Goal: Information Seeking & Learning: Learn about a topic

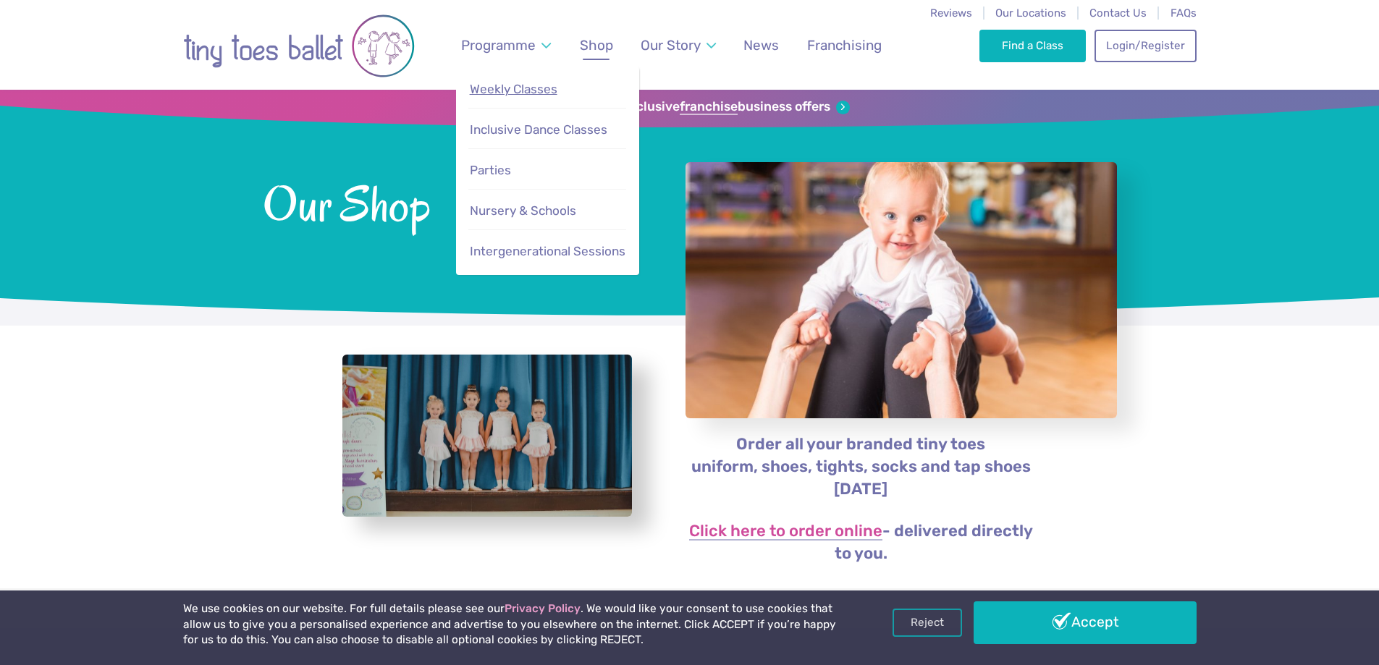
click at [526, 94] on span "Weekly Classes" at bounding box center [514, 89] width 88 height 14
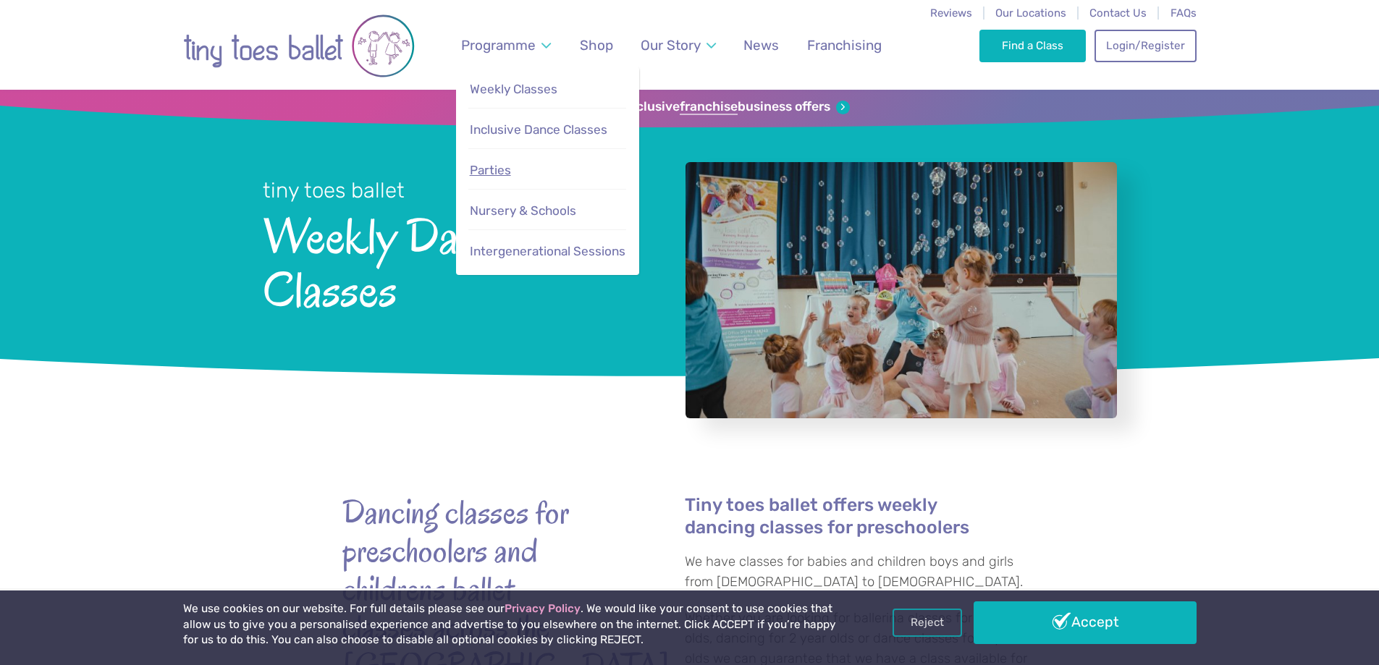
click at [497, 171] on span "Parties" at bounding box center [490, 170] width 41 height 14
click at [496, 127] on span "Inclusive Dance Classes" at bounding box center [539, 129] width 138 height 14
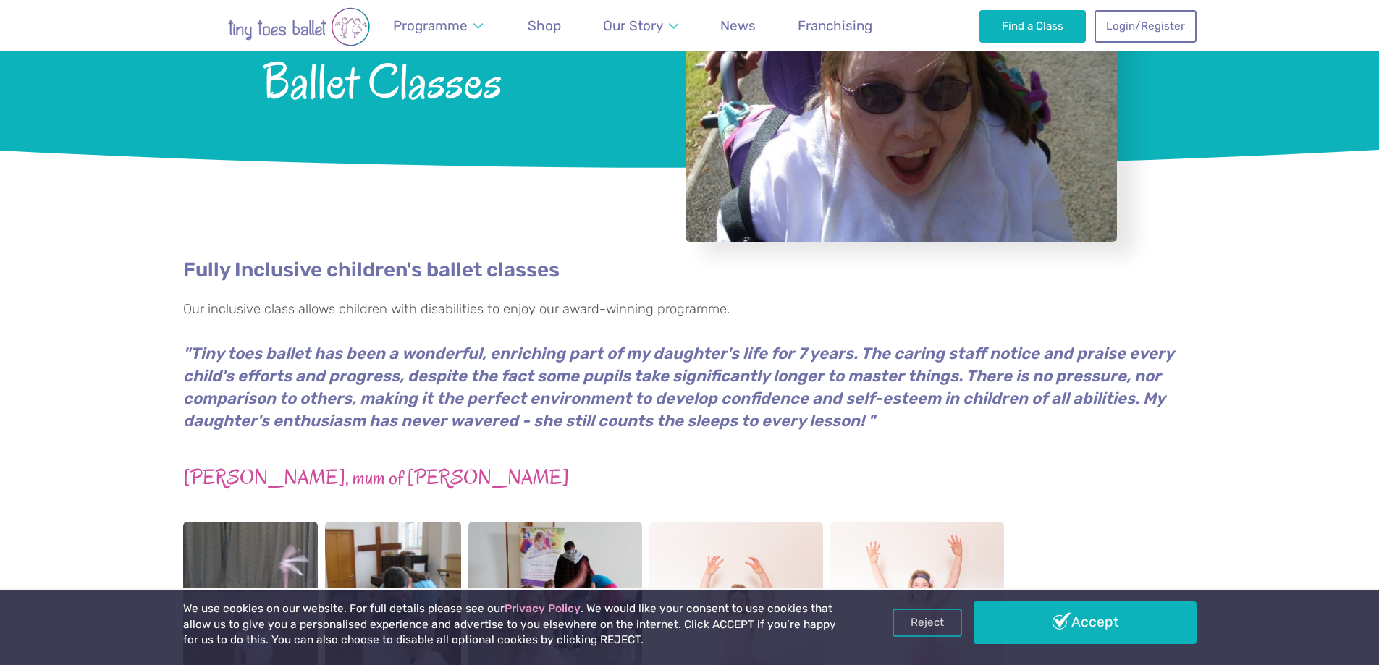
scroll to position [145, 0]
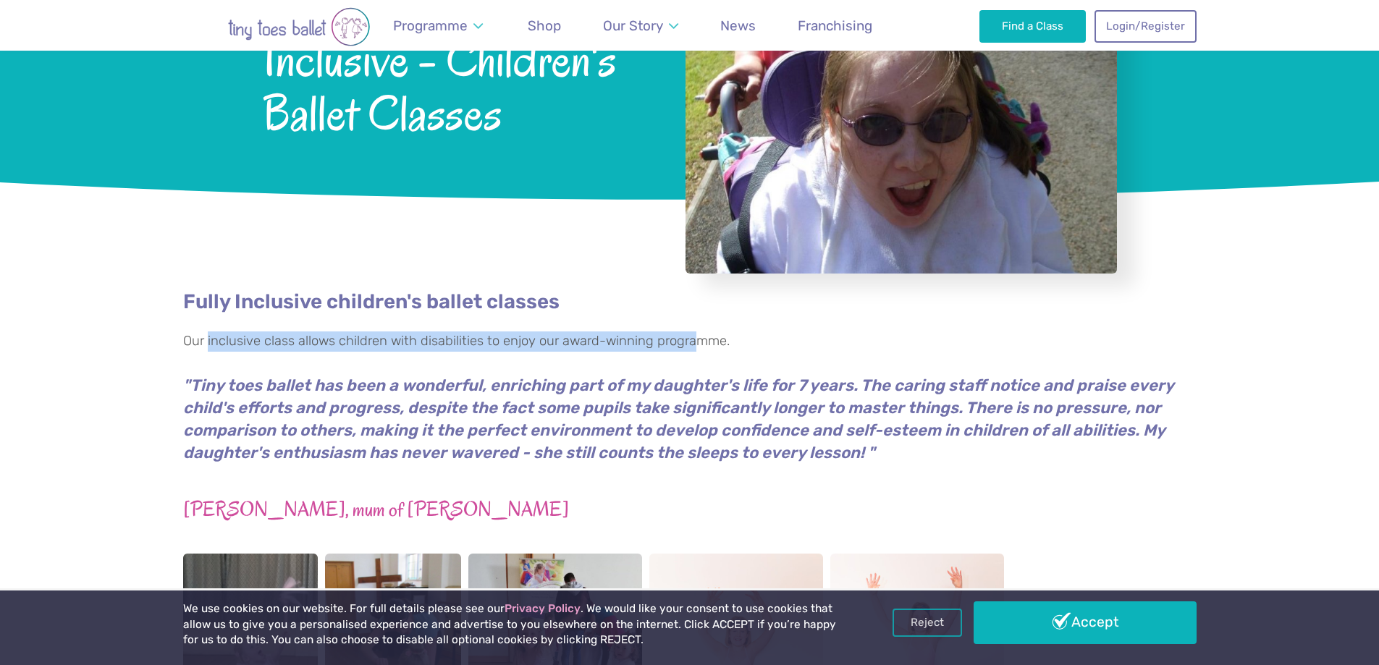
drag, startPoint x: 208, startPoint y: 343, endPoint x: 694, endPoint y: 340, distance: 486.5
click at [694, 340] on p "Our inclusive class allows children with disabilities to enjoy our award-winnin…" at bounding box center [689, 342] width 1013 height 20
click at [658, 343] on p "Our inclusive class allows children with disabilities to enjoy our award-winnin…" at bounding box center [689, 342] width 1013 height 20
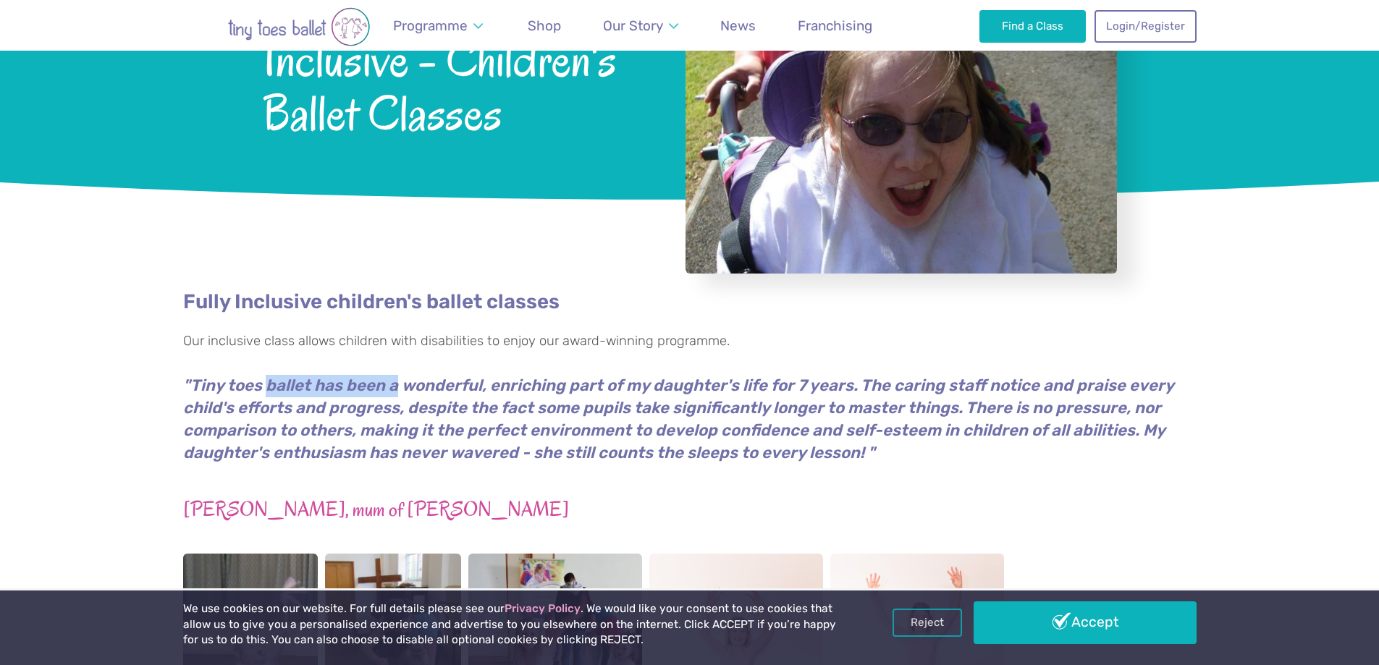
drag, startPoint x: 264, startPoint y: 391, endPoint x: 408, endPoint y: 389, distance: 143.4
click at [401, 389] on em ""Tiny toes ballet has been a wonderful, enriching part of my daughter's life fo…" at bounding box center [678, 419] width 990 height 87
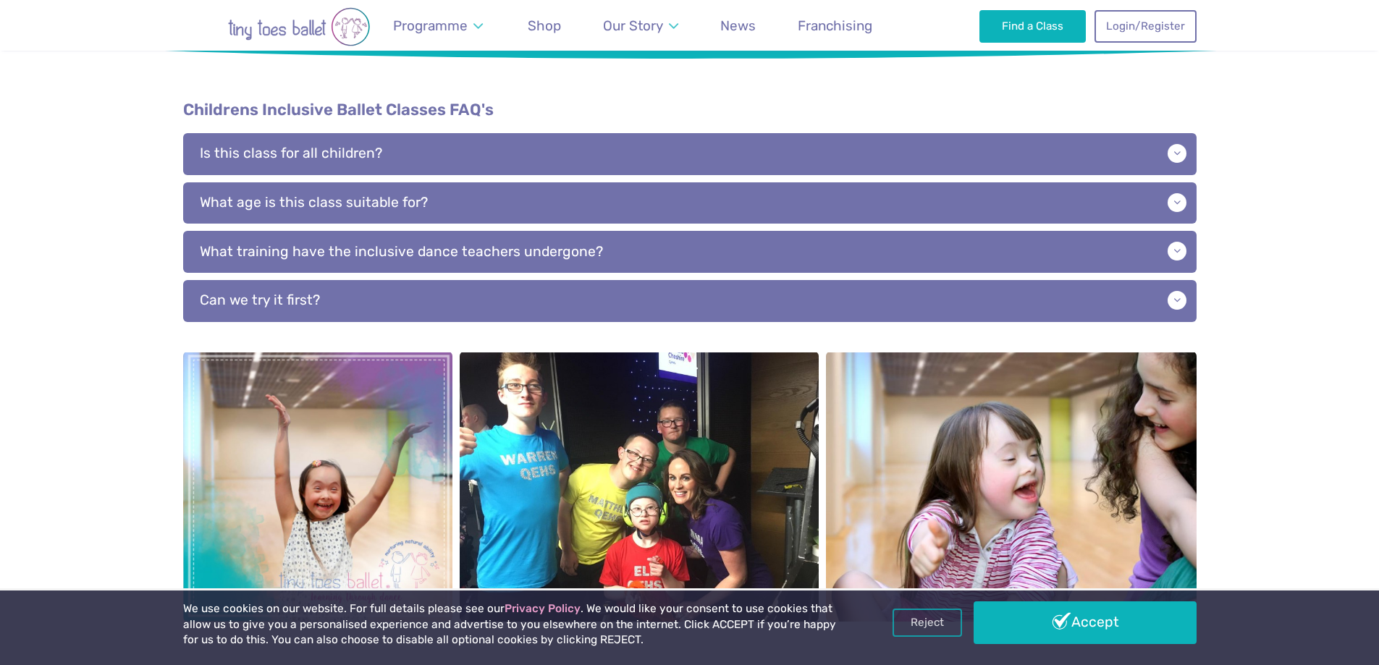
scroll to position [1520, 0]
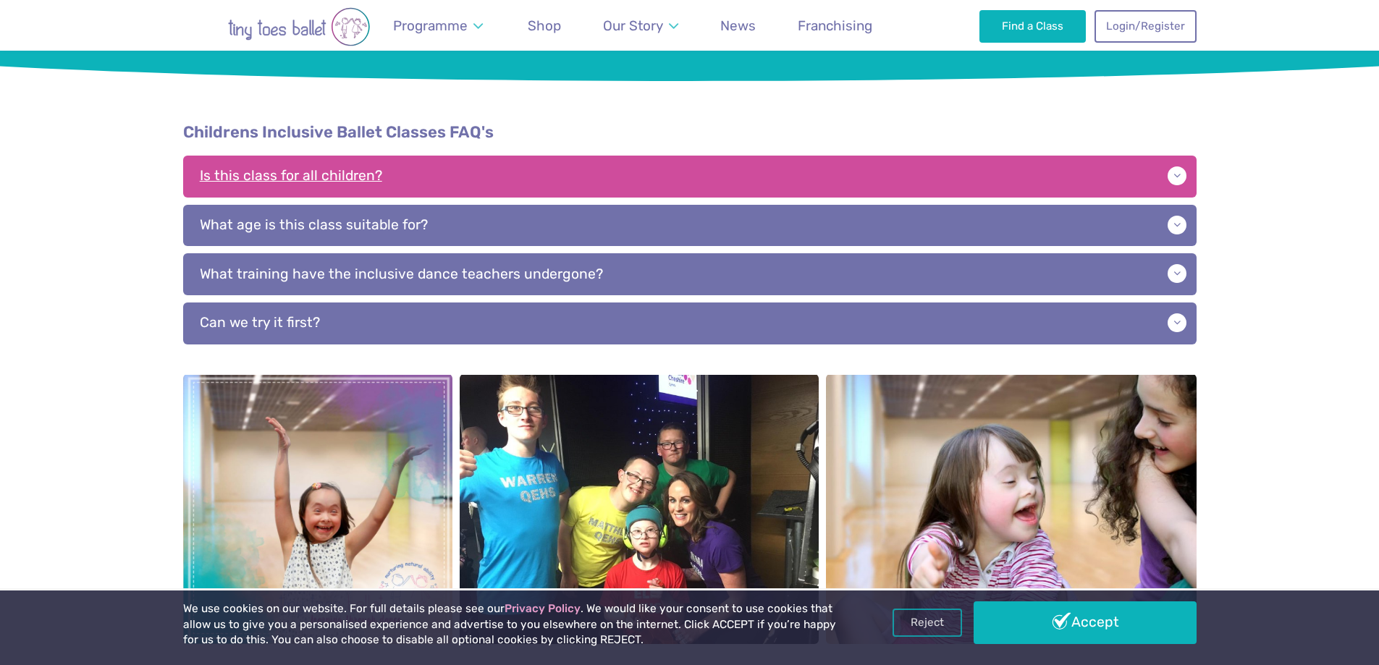
click at [360, 168] on p "Is this class for all children?" at bounding box center [689, 177] width 1013 height 42
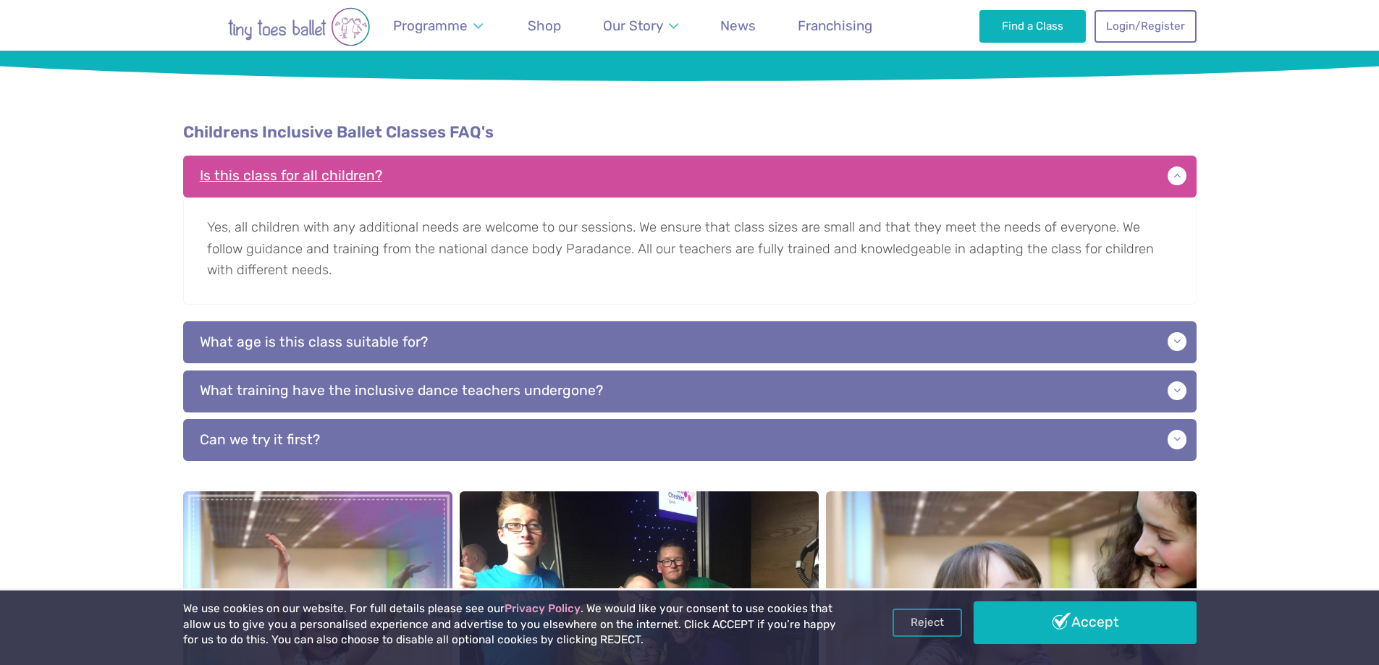
click at [360, 168] on p "Is this class for all children?" at bounding box center [689, 177] width 1013 height 42
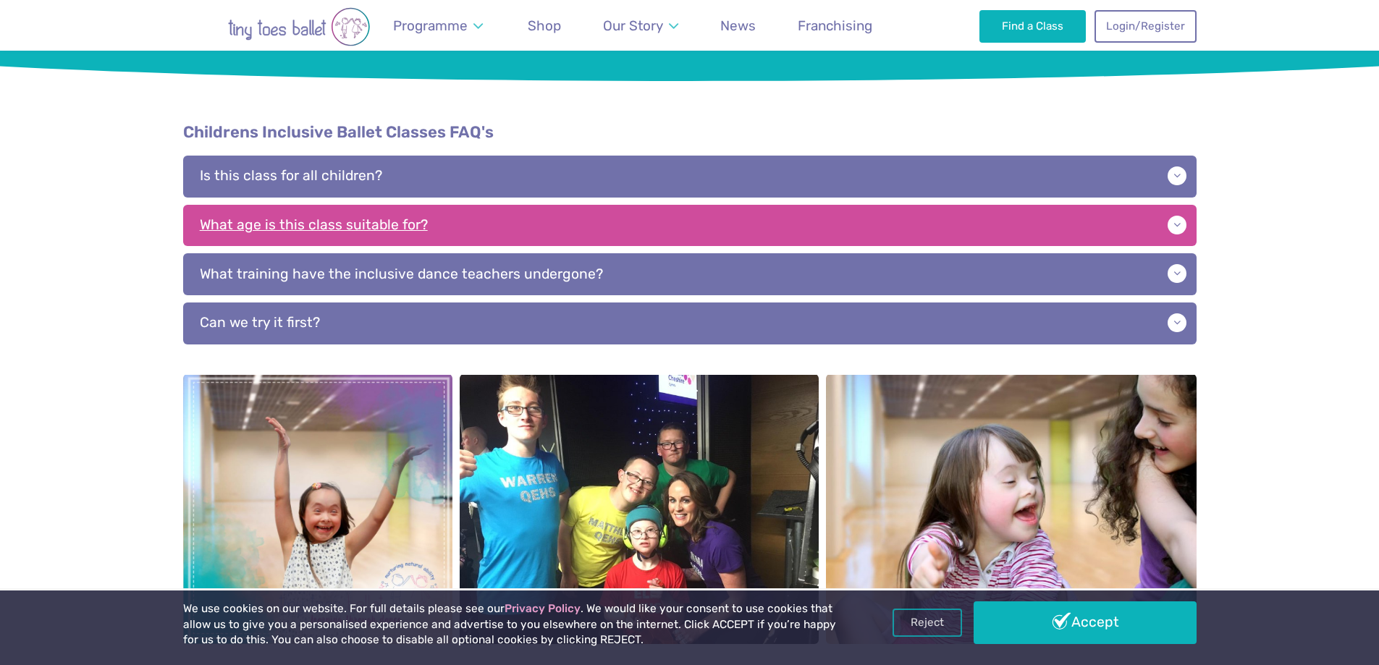
click at [347, 205] on p "What age is this class suitable for?" at bounding box center [689, 226] width 1013 height 42
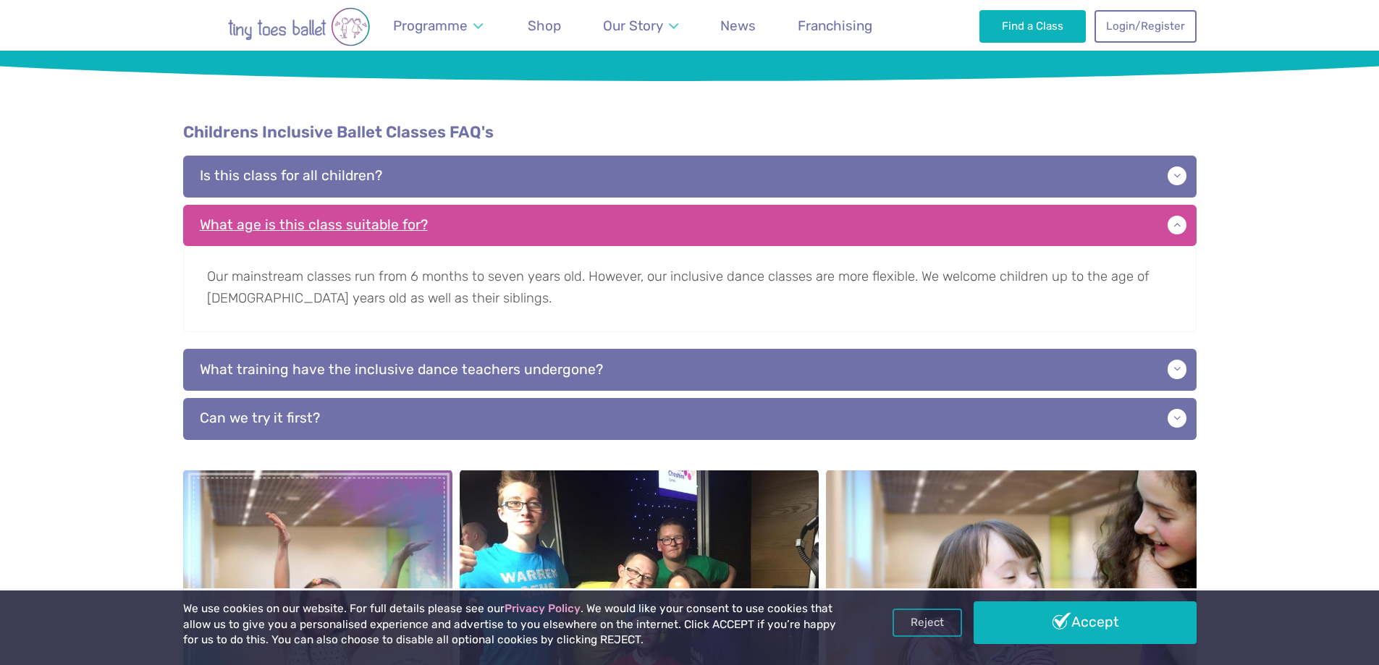
click at [347, 205] on p "What age is this class suitable for?" at bounding box center [689, 226] width 1013 height 42
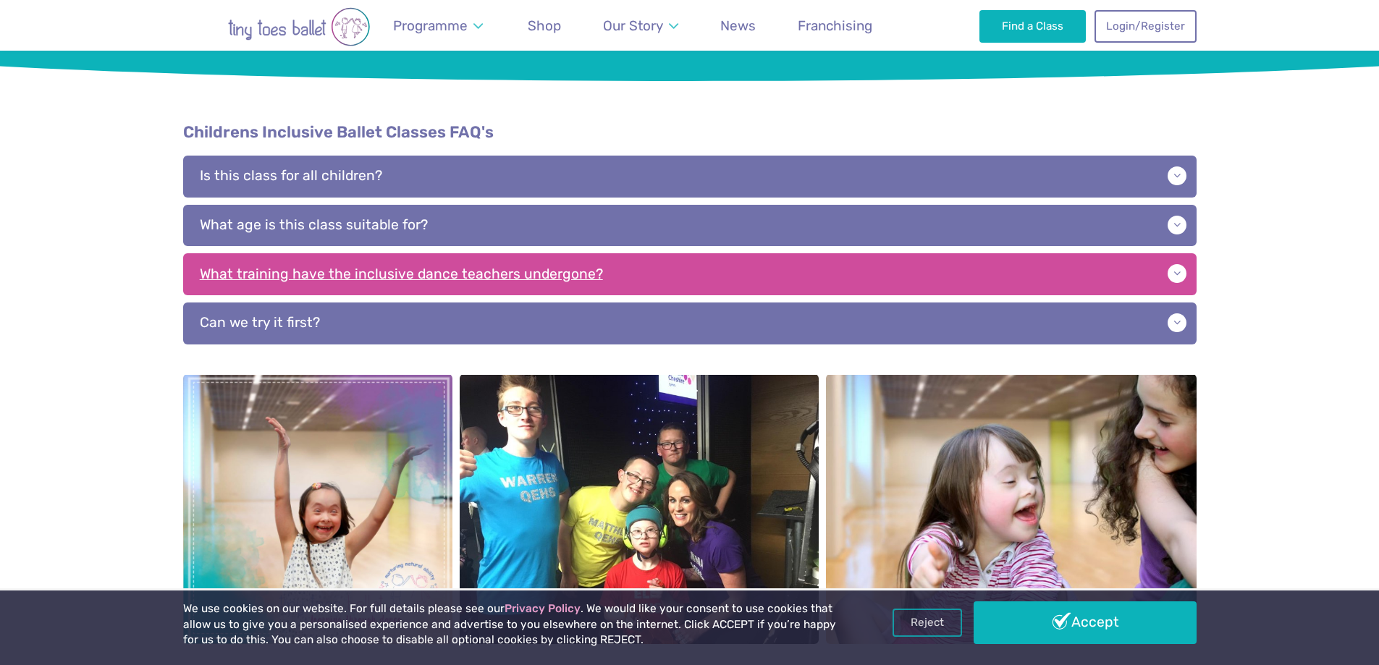
click at [338, 253] on p "What training have the inclusive dance teachers undergone?" at bounding box center [689, 274] width 1013 height 42
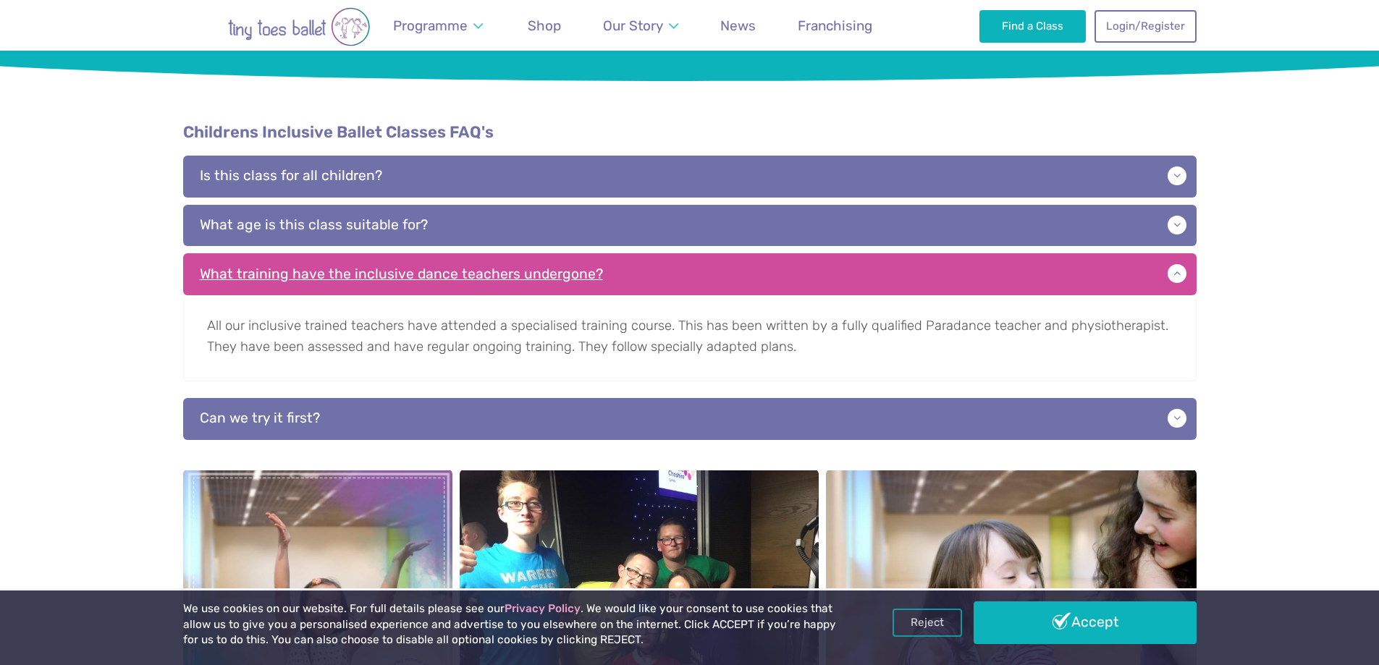
click at [337, 253] on p "What training have the inclusive dance teachers undergone?" at bounding box center [689, 274] width 1013 height 42
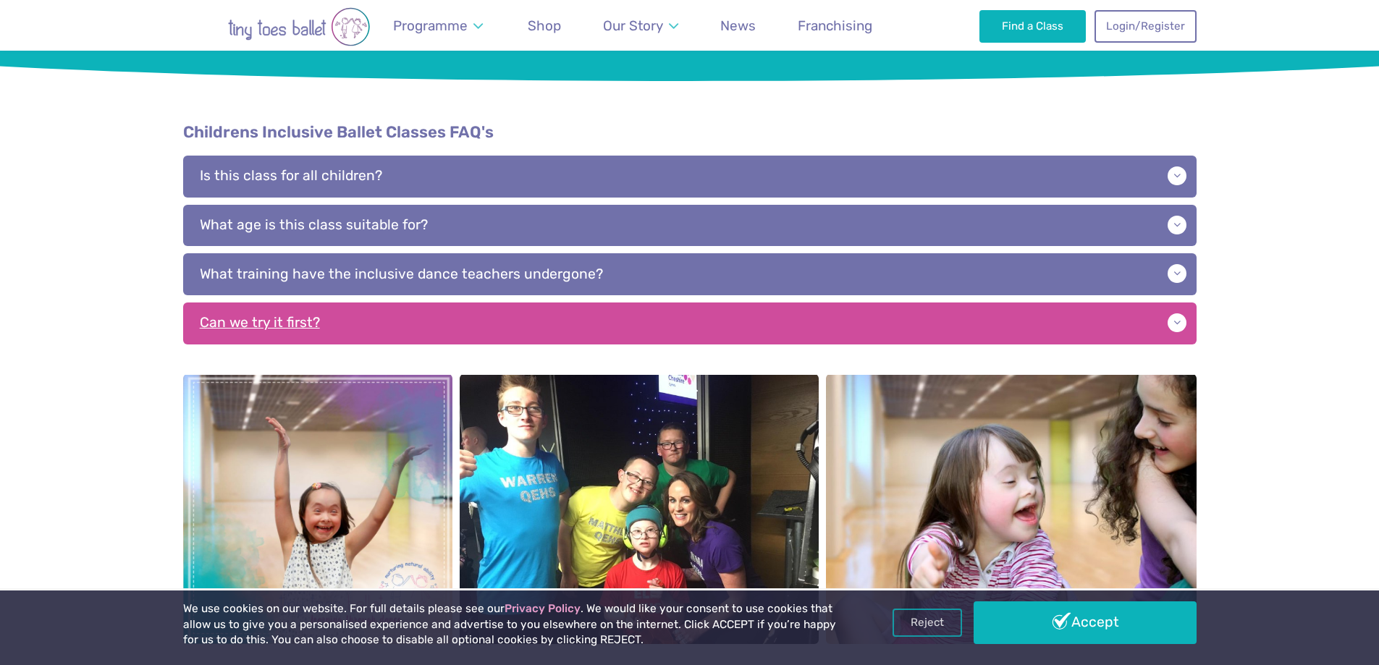
click at [313, 307] on p "Can we try it first?" at bounding box center [689, 324] width 1013 height 42
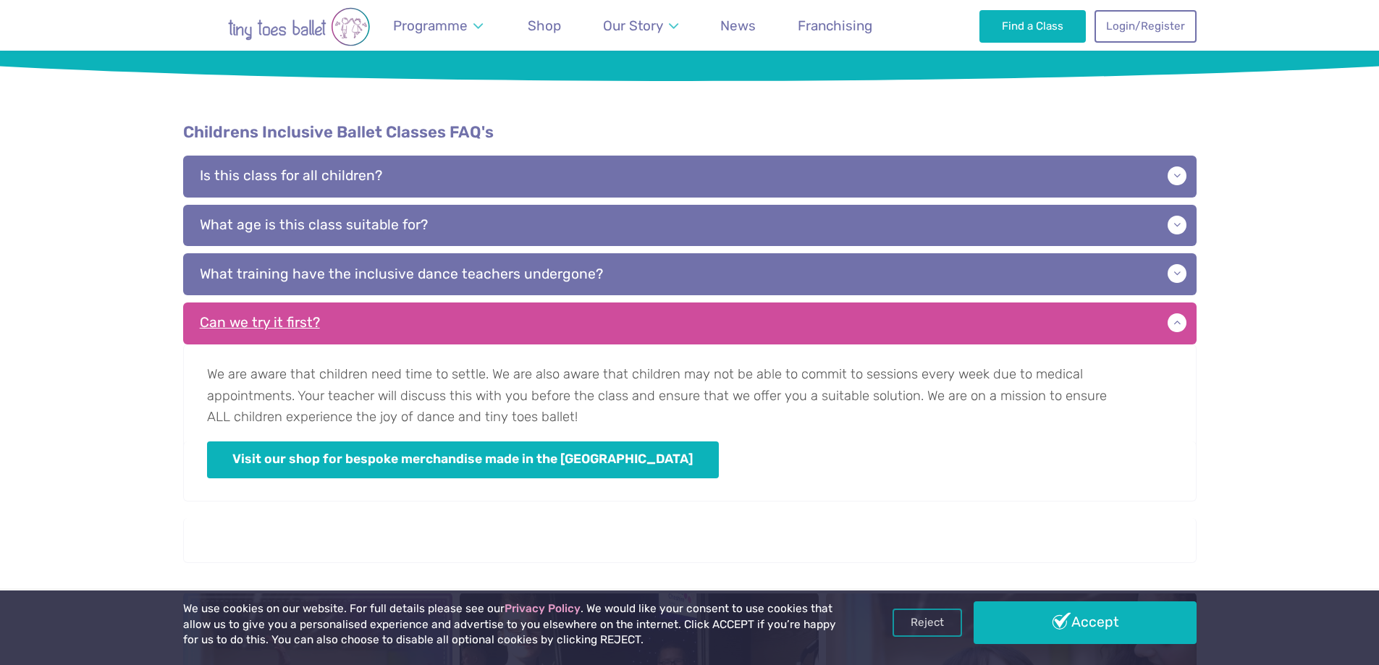
click at [313, 305] on p "Can we try it first?" at bounding box center [689, 324] width 1013 height 42
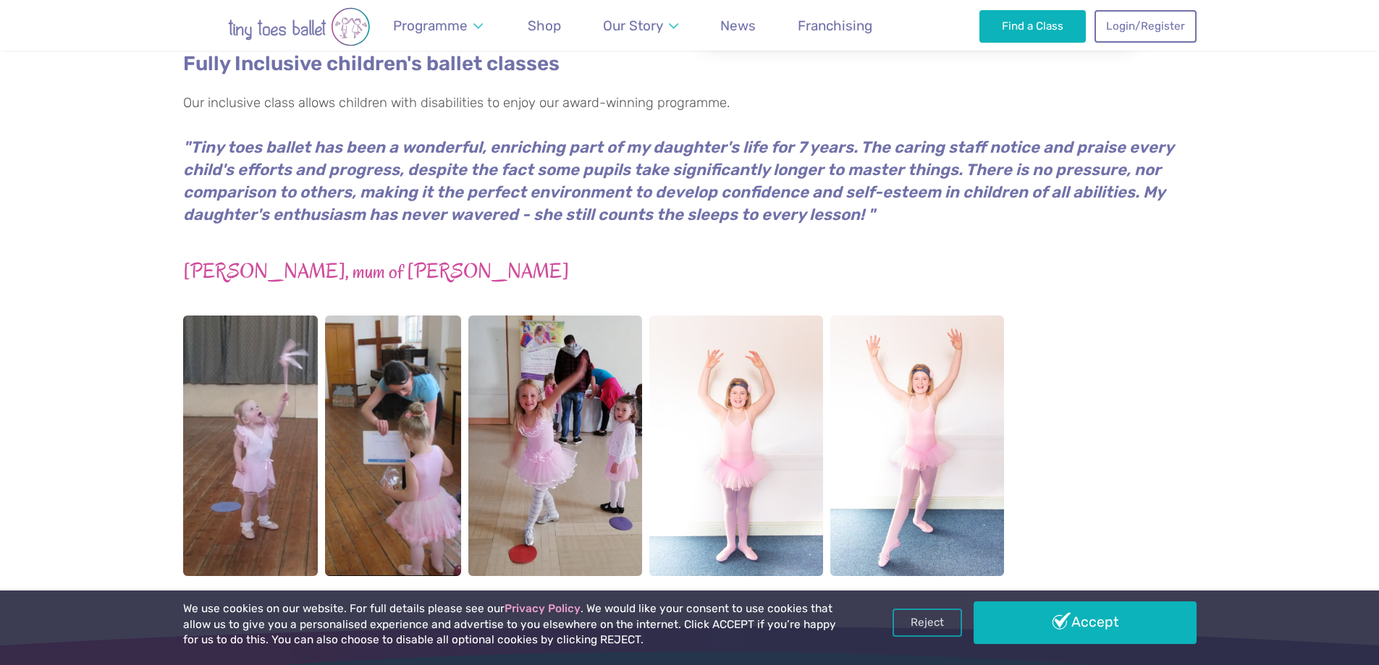
scroll to position [161, 0]
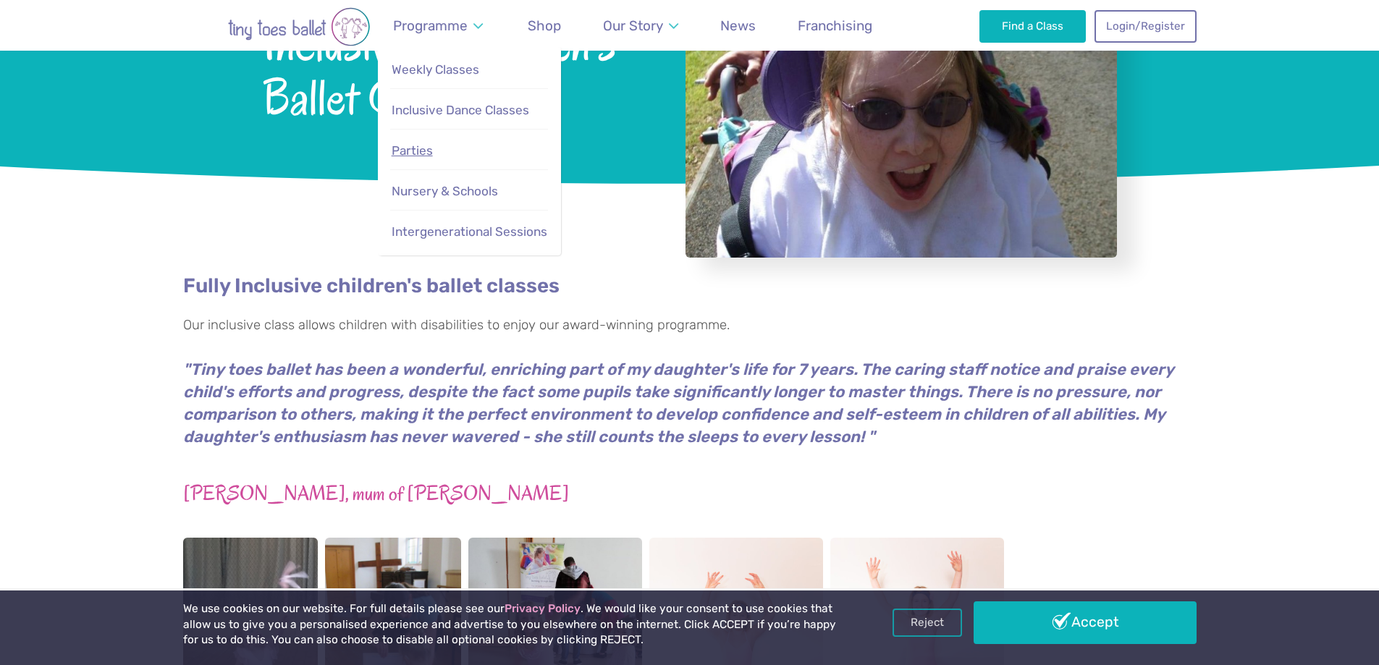
click at [407, 158] on link "Parties" at bounding box center [469, 150] width 158 height 31
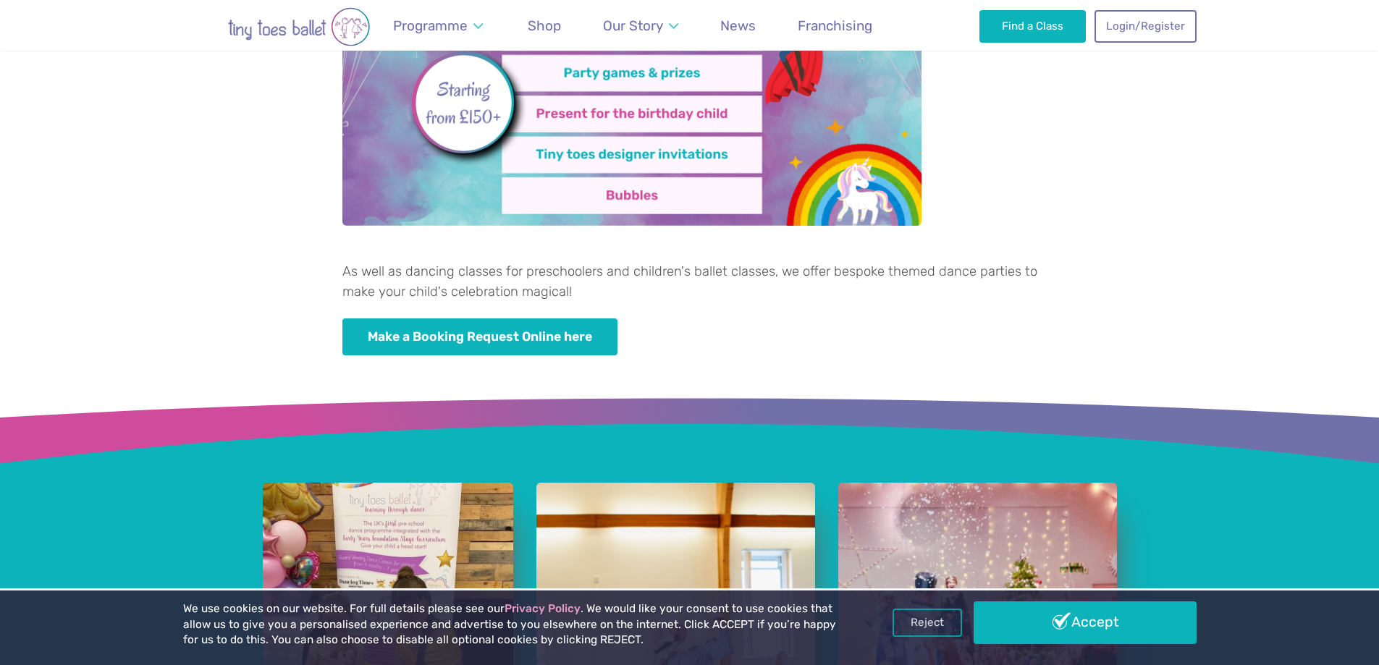
scroll to position [796, 0]
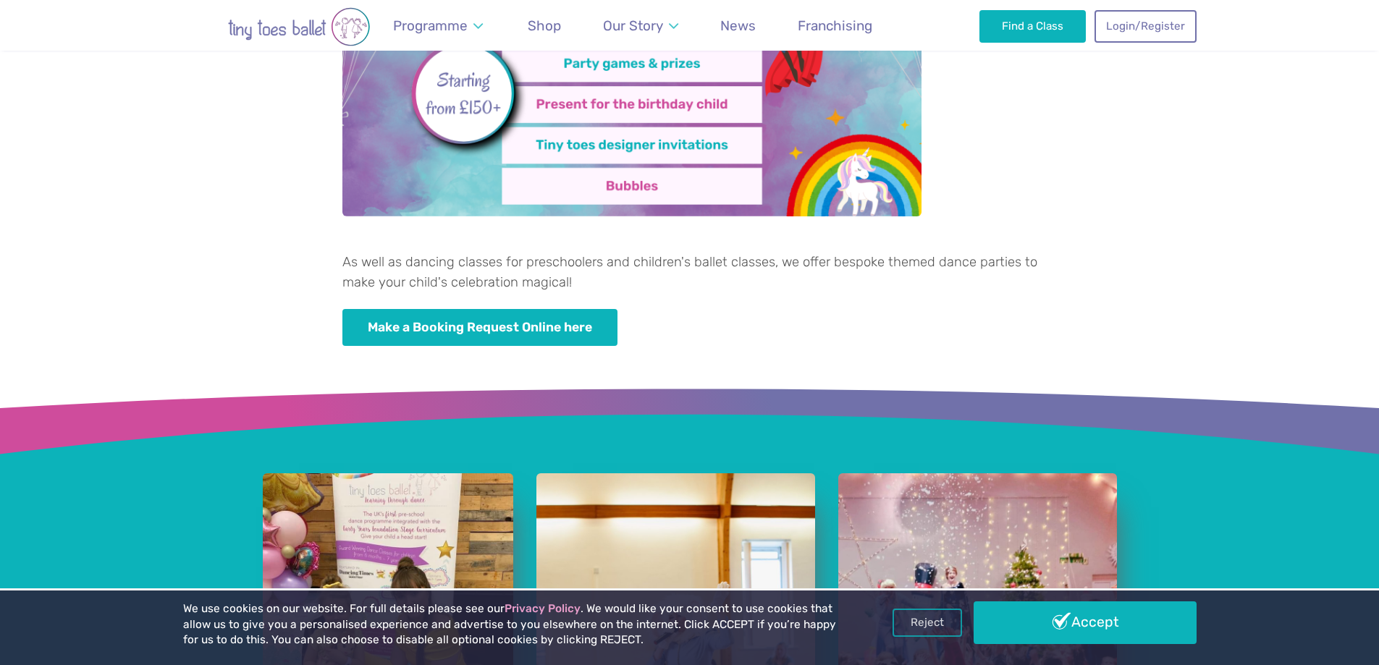
click at [558, 185] on img at bounding box center [631, 22] width 579 height 389
click at [613, 160] on img at bounding box center [631, 22] width 579 height 389
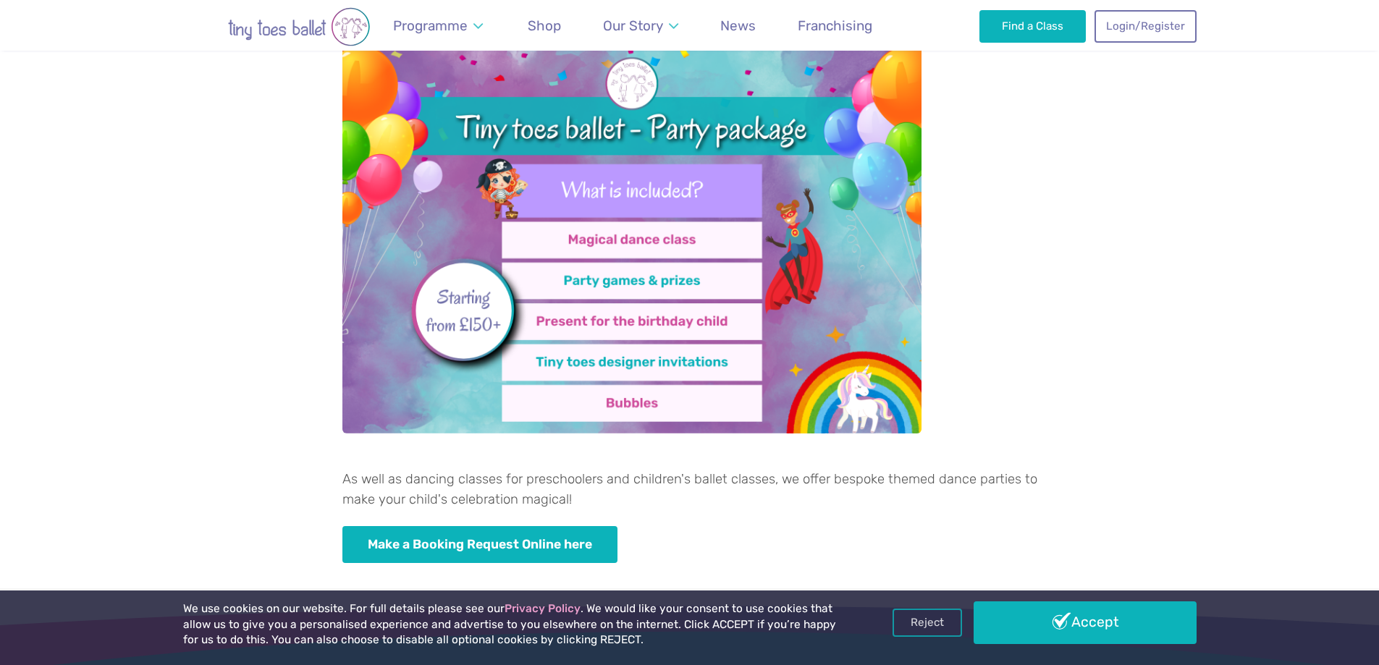
click at [677, 175] on img at bounding box center [631, 239] width 579 height 389
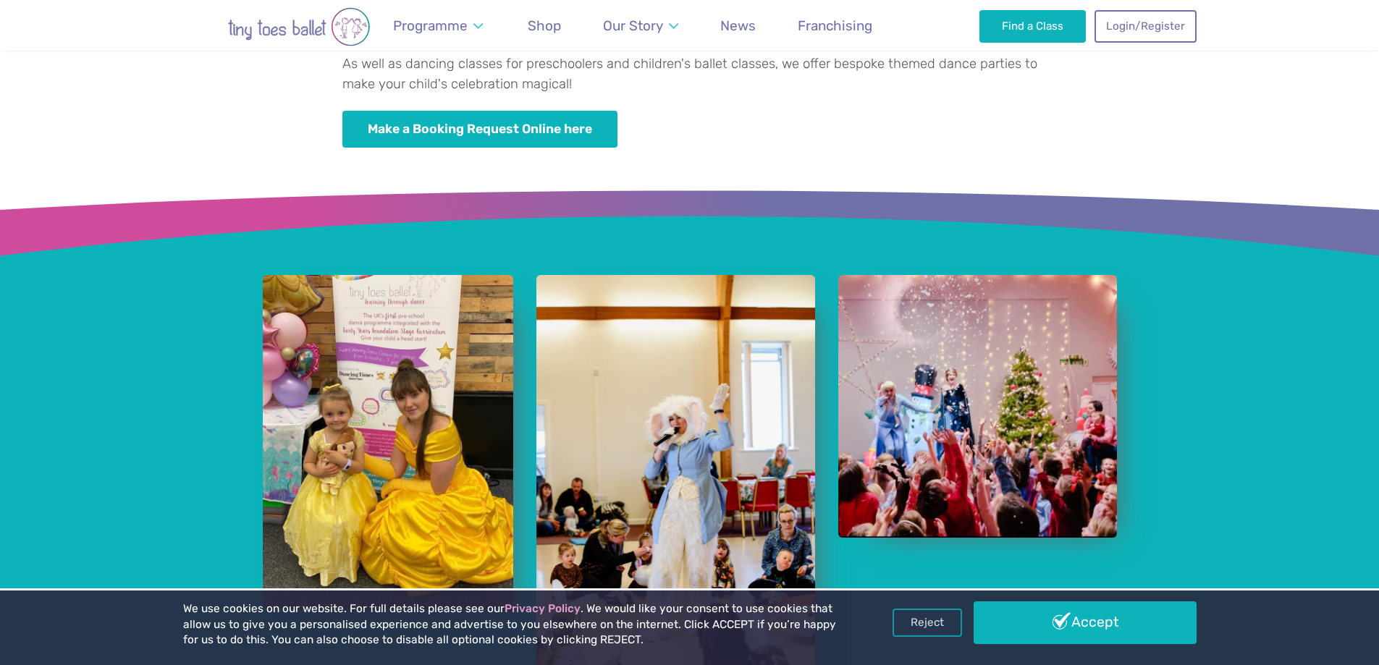
scroll to position [941, 0]
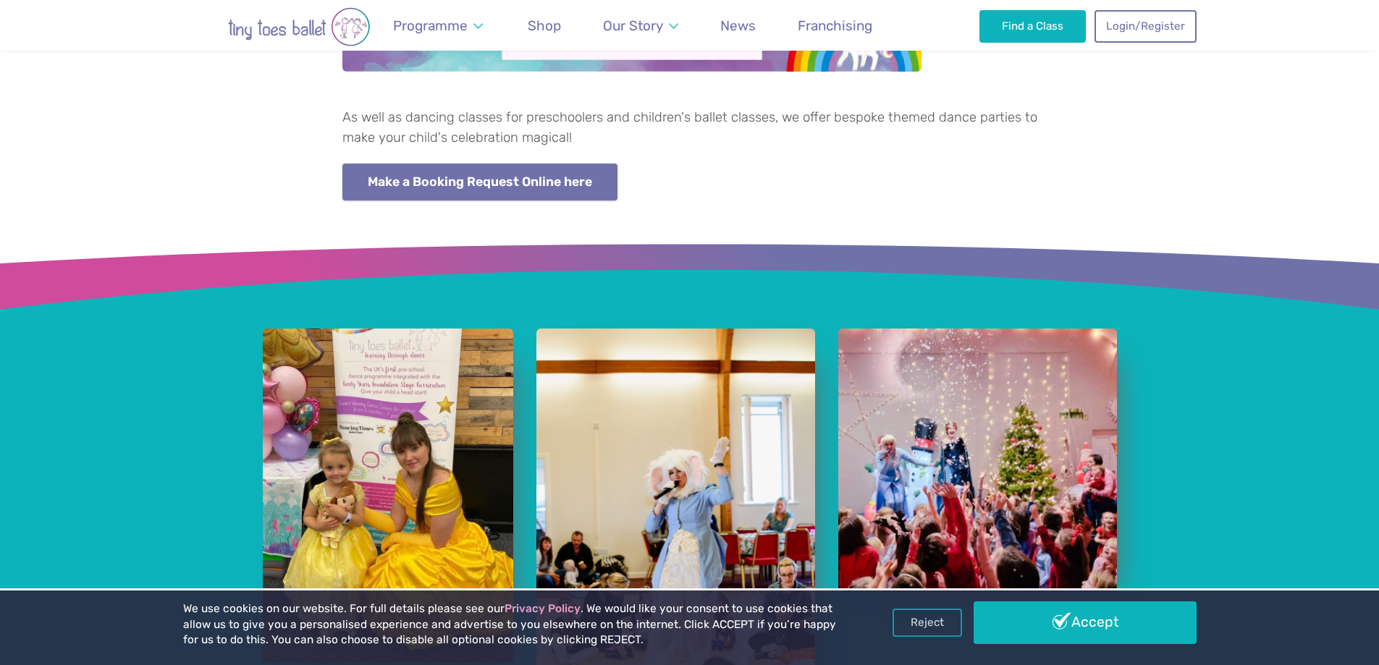
click at [405, 182] on link "Make a Booking Request Online here" at bounding box center [480, 182] width 276 height 37
